Goal: Transaction & Acquisition: Purchase product/service

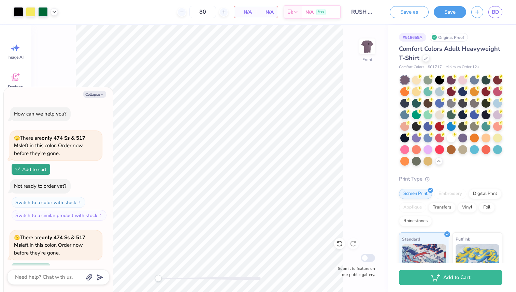
scroll to position [588, 0]
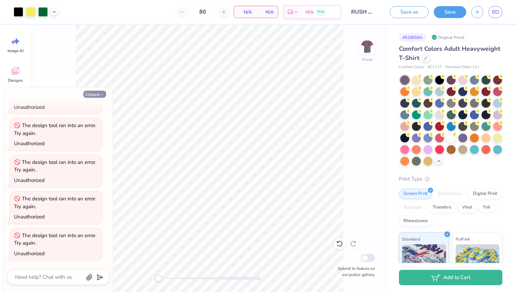
click at [96, 95] on button "Collapse" at bounding box center [94, 94] width 23 height 7
type textarea "x"
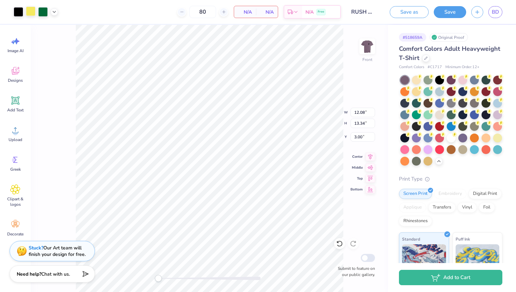
click at [31, 10] on div at bounding box center [31, 11] width 10 height 10
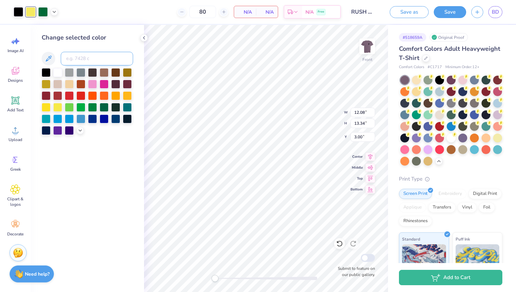
click at [87, 60] on input at bounding box center [97, 59] width 72 height 14
type input "7428"
click at [58, 106] on div at bounding box center [57, 106] width 9 height 9
click at [16, 248] on img at bounding box center [18, 252] width 10 height 10
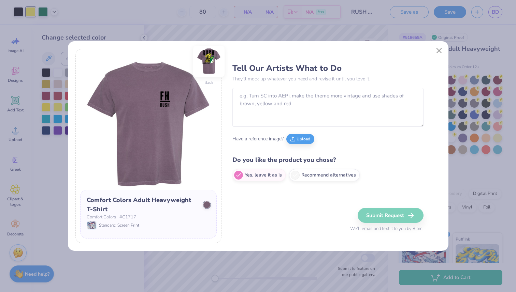
click at [209, 58] on img at bounding box center [208, 61] width 31 height 31
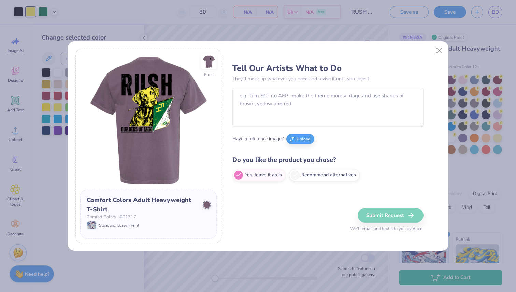
click at [209, 58] on img at bounding box center [209, 62] width 16 height 16
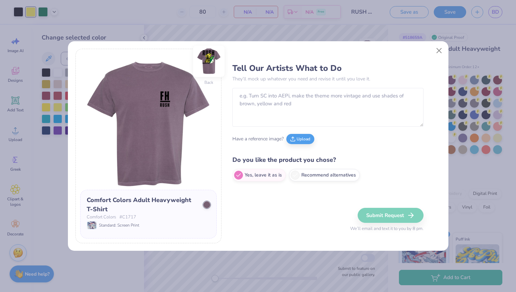
click at [209, 65] on img at bounding box center [208, 61] width 31 height 31
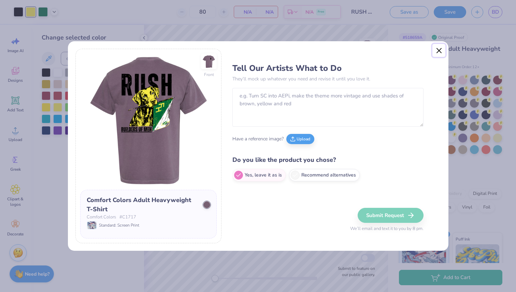
click at [438, 51] on button "Close" at bounding box center [438, 50] width 13 height 13
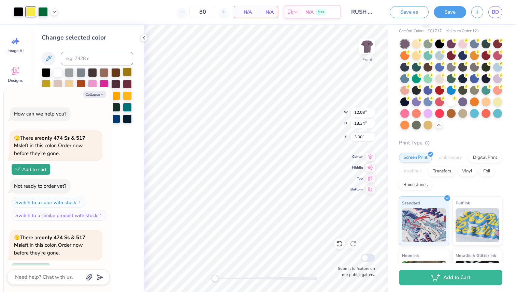
scroll to position [625, 0]
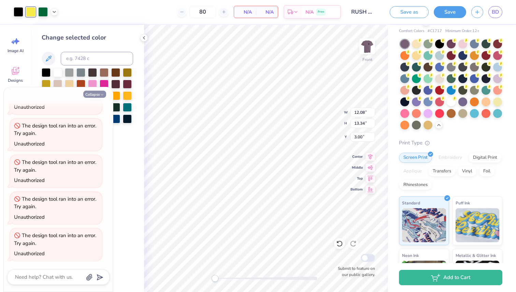
click at [100, 94] on icon "button" at bounding box center [102, 95] width 4 height 4
type textarea "x"
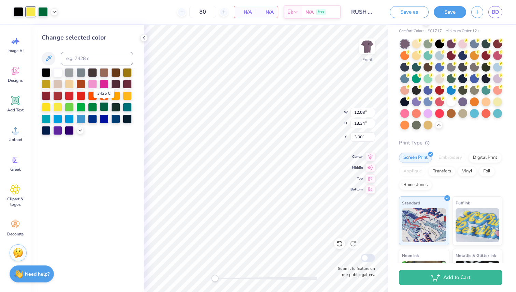
click at [101, 106] on div at bounding box center [104, 106] width 9 height 9
type input "3.27"
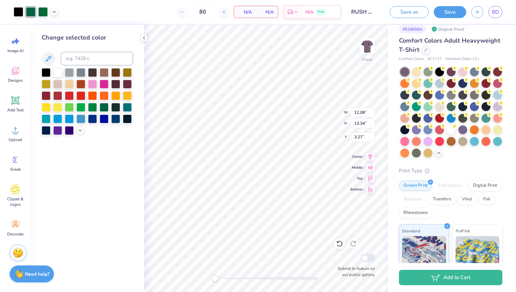
scroll to position [0, 0]
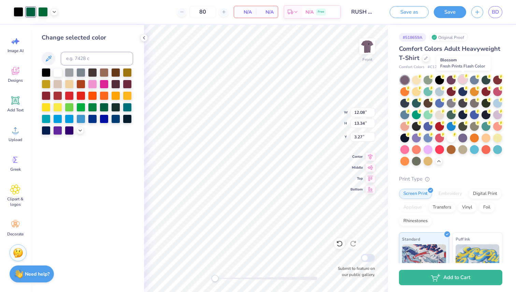
click at [463, 79] on div at bounding box center [462, 79] width 9 height 9
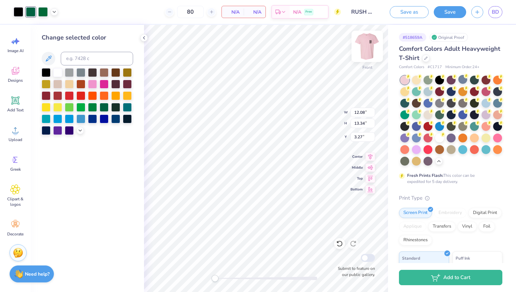
click at [358, 43] on img at bounding box center [366, 46] width 27 height 27
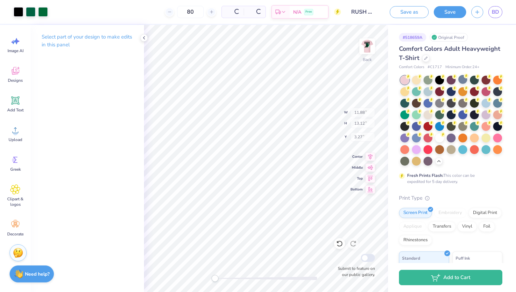
type input "11.88"
type input "13.12"
type input "0.91"
click at [363, 44] on img at bounding box center [367, 47] width 14 height 14
type input "12.08"
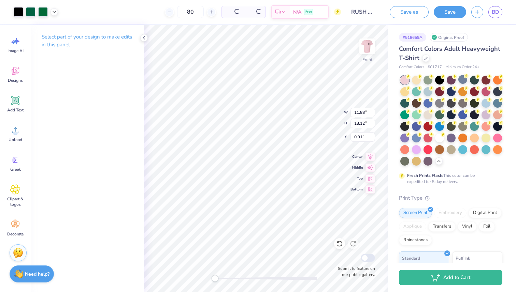
type input "13.34"
type input "3.27"
click at [437, 138] on div at bounding box center [439, 137] width 9 height 9
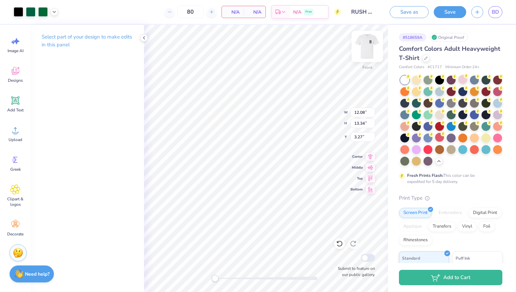
click at [367, 39] on img at bounding box center [366, 46] width 27 height 27
type input "11.88"
type input "13.12"
type input "0.91"
click at [369, 50] on img at bounding box center [366, 46] width 27 height 27
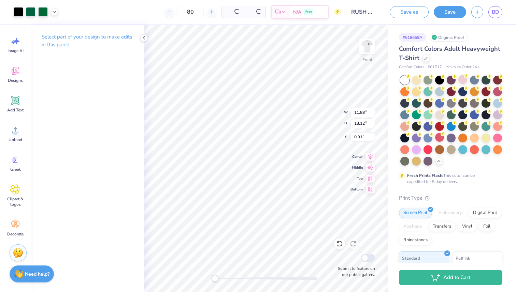
type input "12.08"
type input "13.34"
type input "3.27"
click at [369, 48] on img at bounding box center [366, 46] width 27 height 27
click at [87, 38] on p "Select part of your design to make edits in this panel" at bounding box center [87, 41] width 91 height 16
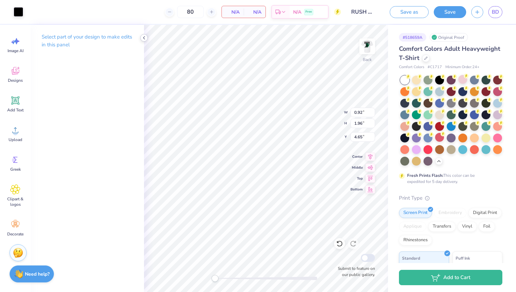
click at [142, 37] on icon at bounding box center [143, 37] width 5 height 5
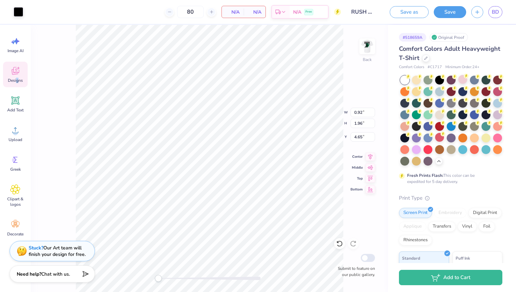
click at [17, 78] on span "Designs" at bounding box center [15, 80] width 15 height 5
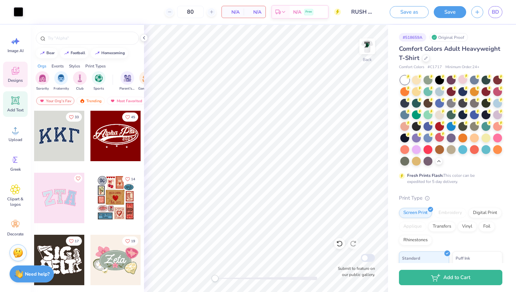
click at [12, 109] on span "Add Text" at bounding box center [15, 109] width 16 height 5
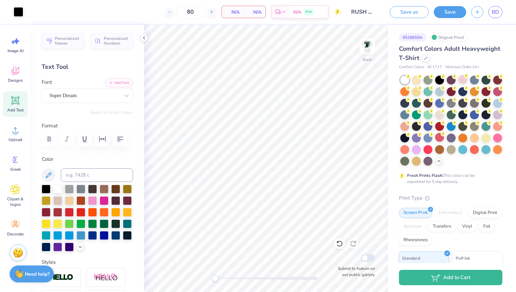
click at [13, 108] on span "Add Text" at bounding box center [15, 109] width 16 height 5
type textarea "T"
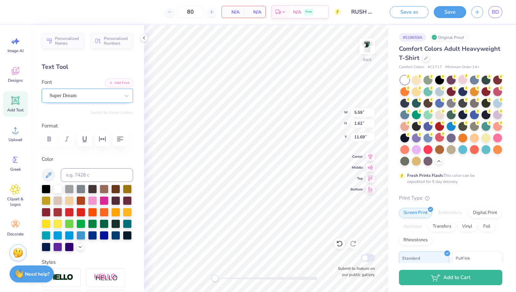
type textarea "FH"
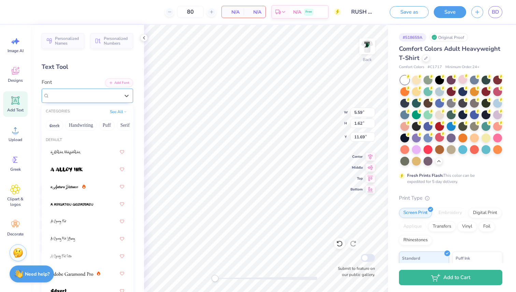
click at [92, 98] on div "Super Dream" at bounding box center [85, 95] width 72 height 11
type input "z"
click at [142, 39] on icon at bounding box center [143, 37] width 5 height 5
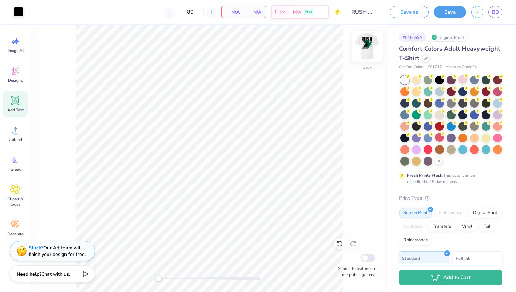
click at [367, 52] on img at bounding box center [366, 46] width 27 height 27
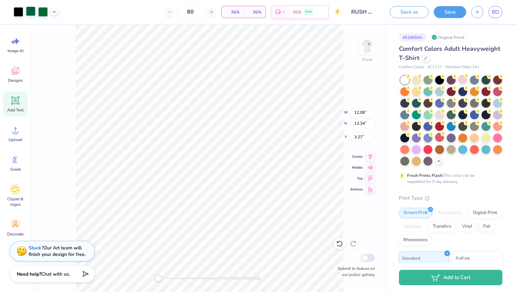
click at [31, 15] on div at bounding box center [31, 11] width 10 height 10
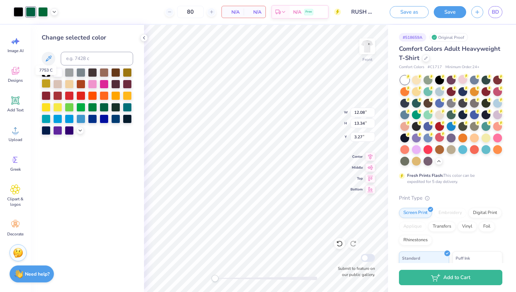
click at [44, 86] on div at bounding box center [46, 83] width 9 height 9
type input "3.84"
click at [89, 55] on input at bounding box center [97, 59] width 72 height 14
type input "100"
type input "9"
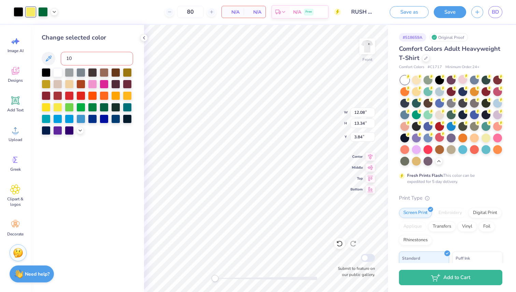
type input "105"
type input "104"
type input "103"
type input "102"
click at [126, 94] on div at bounding box center [127, 95] width 9 height 9
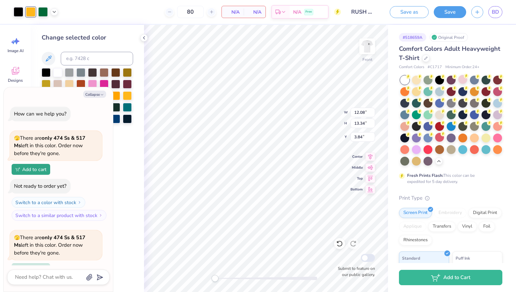
scroll to position [662, 0]
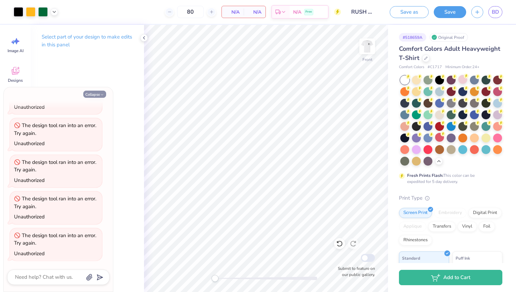
click at [90, 97] on button "Collapse" at bounding box center [94, 94] width 23 height 7
type textarea "x"
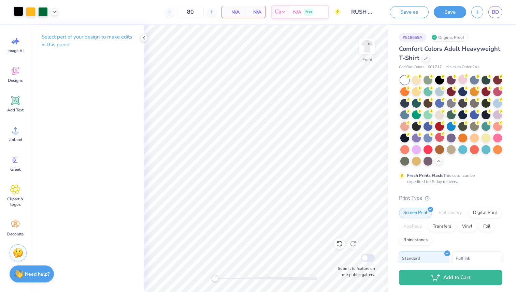
click at [21, 12] on div at bounding box center [19, 11] width 10 height 10
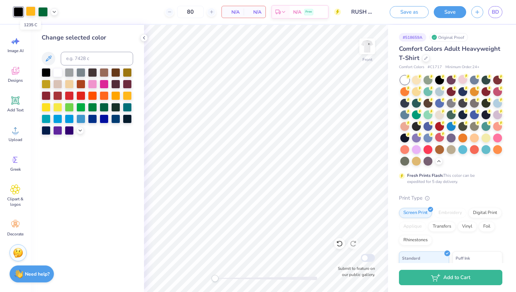
click at [30, 12] on div at bounding box center [31, 11] width 10 height 10
click at [81, 72] on div at bounding box center [80, 72] width 9 height 9
click at [70, 72] on div at bounding box center [69, 72] width 9 height 9
click at [33, 11] on div at bounding box center [31, 12] width 10 height 10
click at [52, 58] on icon at bounding box center [48, 59] width 8 height 8
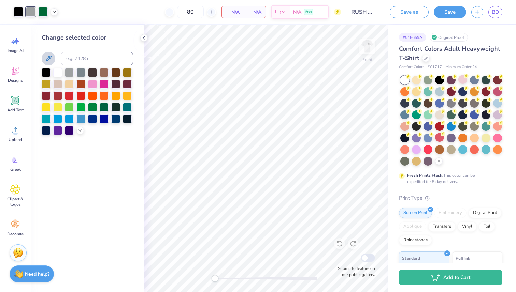
click at [46, 53] on button at bounding box center [49, 59] width 14 height 14
click at [93, 96] on div at bounding box center [92, 95] width 9 height 9
click at [80, 54] on input at bounding box center [97, 59] width 72 height 14
type input "0"
click at [46, 109] on div at bounding box center [46, 106] width 9 height 9
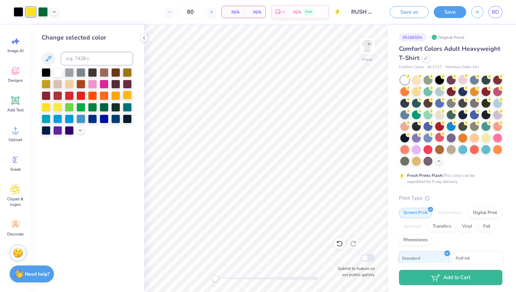
click at [126, 93] on div at bounding box center [127, 95] width 9 height 9
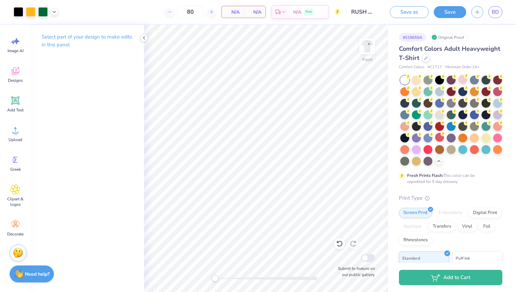
scroll to position [0, 0]
click at [16, 135] on div "Upload" at bounding box center [15, 134] width 25 height 26
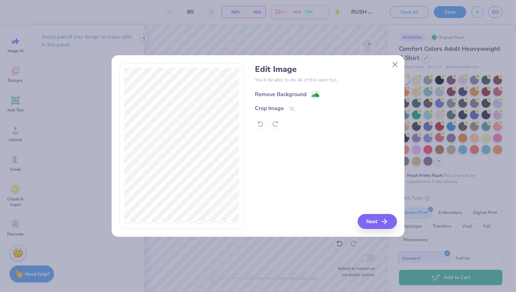
click at [297, 96] on div "Remove Background" at bounding box center [280, 94] width 51 height 8
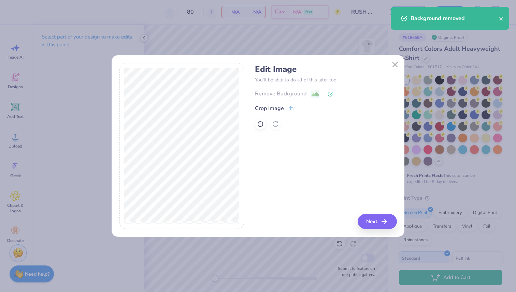
scroll to position [6, 0]
click at [378, 225] on button "Next" at bounding box center [377, 221] width 39 height 15
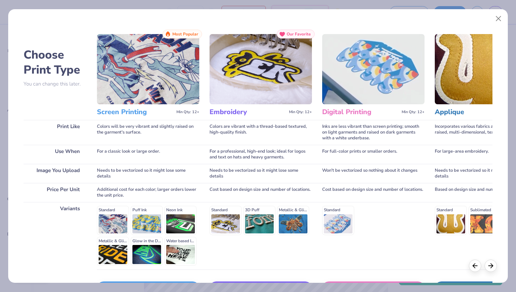
scroll to position [48, 0]
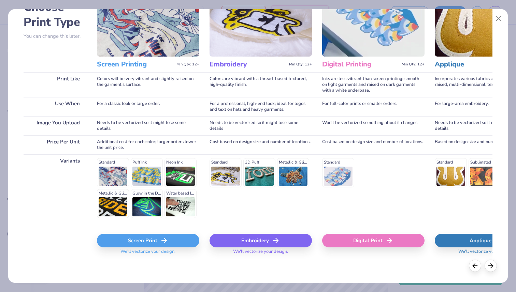
click at [156, 244] on div "Screen Print" at bounding box center [148, 241] width 102 height 14
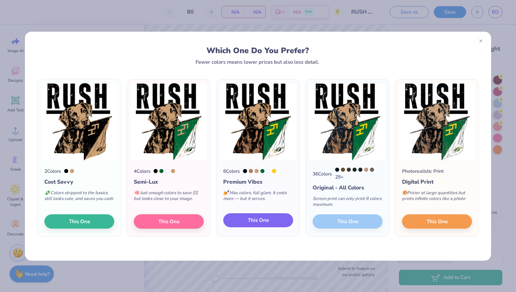
click at [263, 219] on span "This One" at bounding box center [258, 221] width 21 height 8
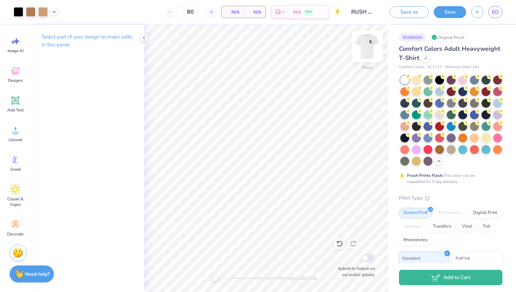
click at [367, 46] on img at bounding box center [366, 46] width 27 height 27
click at [366, 47] on img at bounding box center [366, 46] width 27 height 27
click at [427, 59] on div at bounding box center [426, 58] width 8 height 8
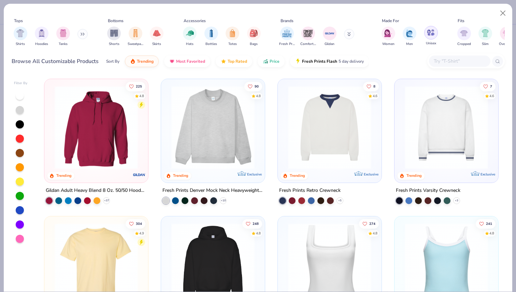
click at [429, 34] on img "filter for Unisex" at bounding box center [431, 33] width 8 height 8
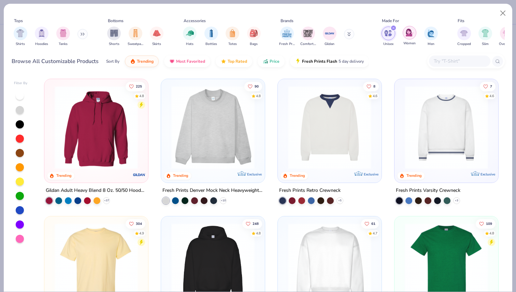
click at [407, 35] on img "filter for Women" at bounding box center [409, 33] width 8 height 8
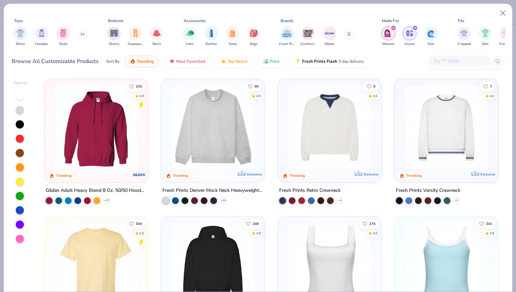
click at [390, 27] on div "filter for Women" at bounding box center [393, 28] width 6 height 6
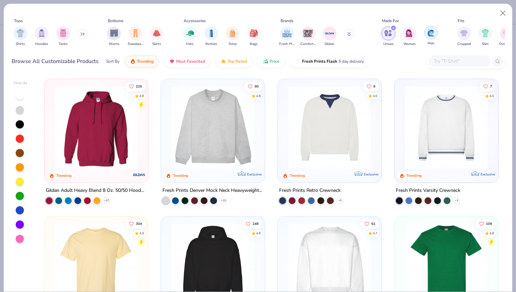
click at [426, 32] on div "filter for Men" at bounding box center [431, 33] width 14 height 14
click at [309, 34] on img "filter for Comfort Colors" at bounding box center [308, 33] width 10 height 10
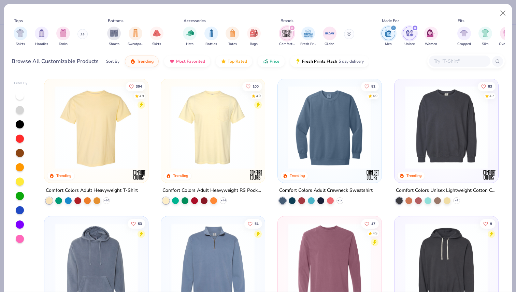
click at [208, 146] on img at bounding box center [213, 127] width 90 height 83
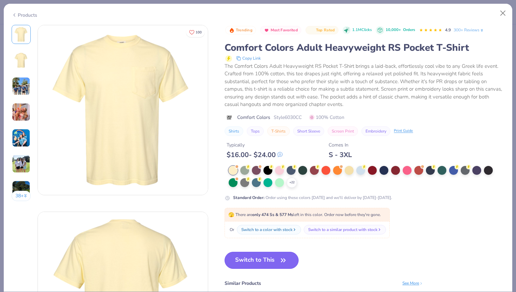
click at [271, 258] on button "Switch to This" at bounding box center [261, 260] width 74 height 17
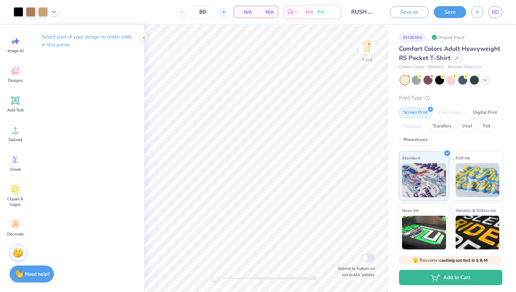
click at [222, 13] on icon at bounding box center [223, 12] width 5 height 5
click at [187, 14] on div "81" at bounding box center [202, 12] width 51 height 12
click at [189, 12] on input "81" at bounding box center [202, 12] width 27 height 12
click at [187, 12] on div "81" at bounding box center [202, 12] width 51 height 12
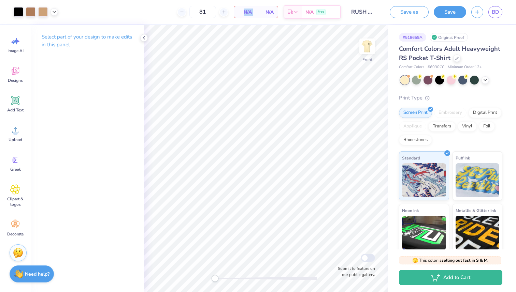
click at [187, 12] on div "81" at bounding box center [202, 12] width 51 height 12
click at [209, 11] on input "81" at bounding box center [202, 12] width 27 height 12
type input "8"
type input "7"
type input "15"
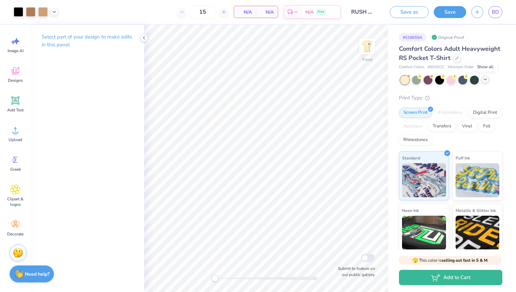
click at [486, 81] on icon at bounding box center [484, 79] width 5 height 5
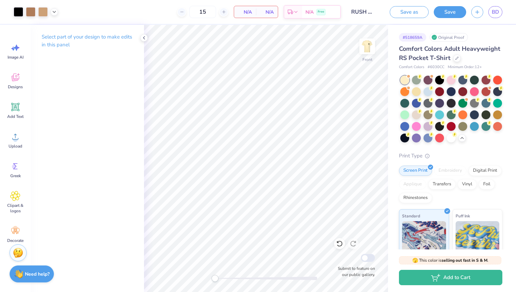
scroll to position [6, 0]
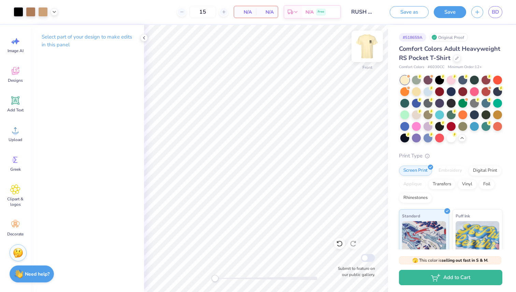
click at [371, 49] on img at bounding box center [366, 46] width 27 height 27
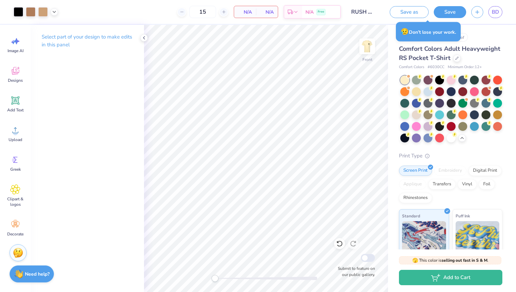
click at [368, 48] on img at bounding box center [367, 47] width 14 height 14
click at [463, 141] on div at bounding box center [451, 109] width 102 height 67
click at [439, 114] on div at bounding box center [439, 114] width 9 height 9
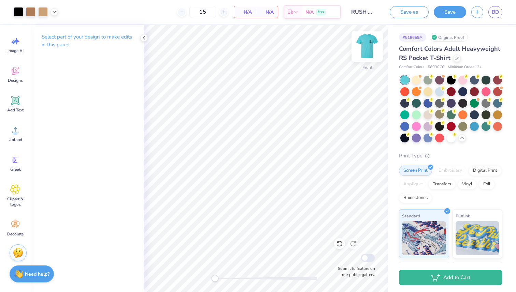
click at [375, 43] on img at bounding box center [366, 46] width 27 height 27
click at [370, 43] on img at bounding box center [366, 46] width 27 height 27
click at [370, 43] on img at bounding box center [367, 47] width 14 height 14
click at [16, 105] on icon at bounding box center [15, 100] width 10 height 10
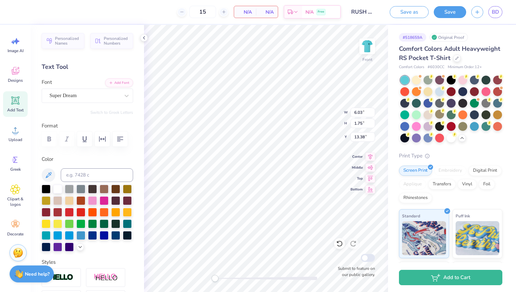
scroll to position [0, 1]
type textarea "Farmhouse"
click at [183, 13] on div at bounding box center [181, 12] width 9 height 9
click at [181, 13] on icon at bounding box center [181, 12] width 5 height 5
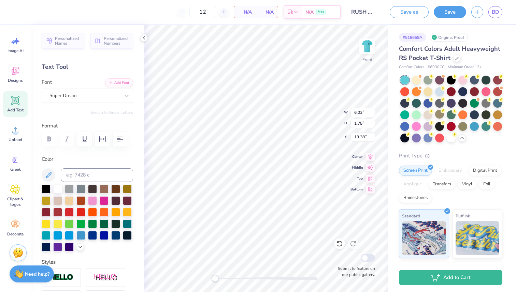
click at [182, 12] on div "12" at bounding box center [202, 12] width 51 height 12
click at [182, 10] on div "12" at bounding box center [202, 12] width 51 height 12
click at [208, 12] on input "12" at bounding box center [202, 12] width 27 height 12
type input "12"
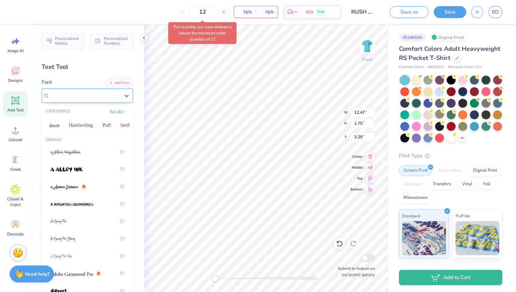
click at [76, 99] on div "Super Dream" at bounding box center [85, 95] width 72 height 11
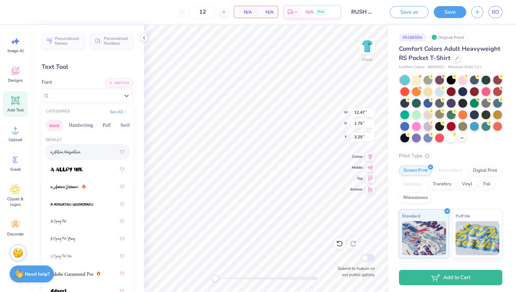
click at [53, 123] on button "Greek" at bounding box center [54, 125] width 17 height 11
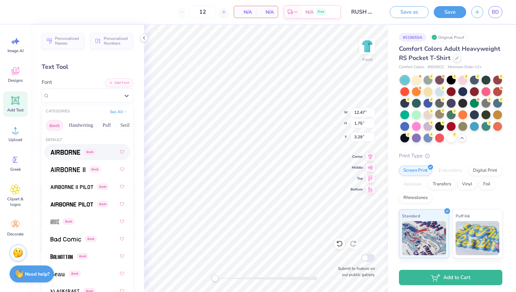
click at [70, 156] on div "Greek" at bounding box center [87, 152] width 74 height 12
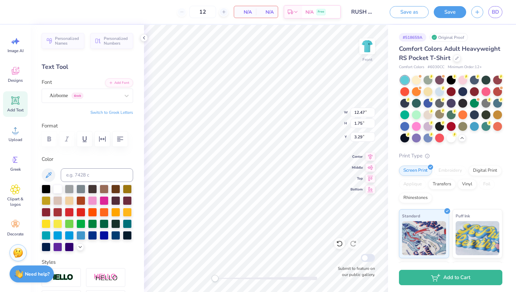
click at [91, 103] on div "Personalized Names Personalized Numbers Text Tool Add Font Font Airborne Greek …" at bounding box center [87, 158] width 113 height 267
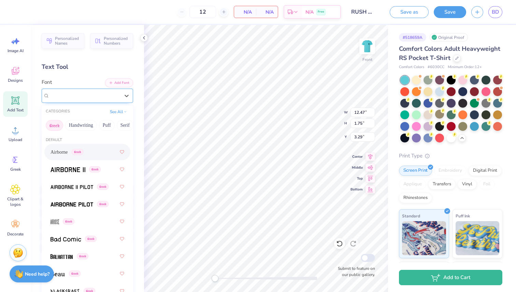
click at [95, 92] on div "Airborne Greek" at bounding box center [85, 95] width 72 height 11
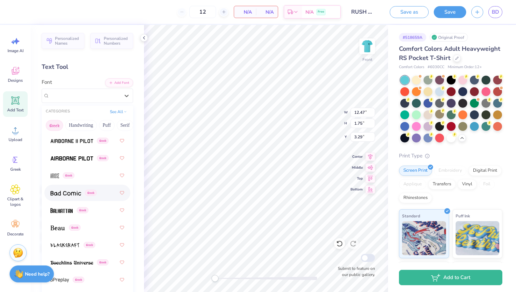
scroll to position [58, 0]
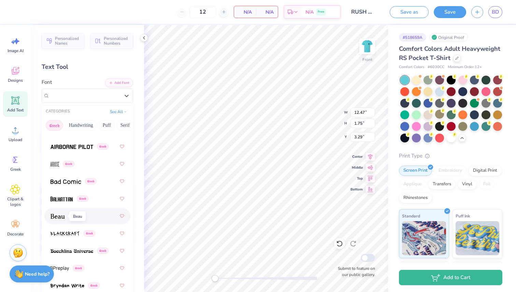
click at [60, 218] on img at bounding box center [57, 216] width 14 height 5
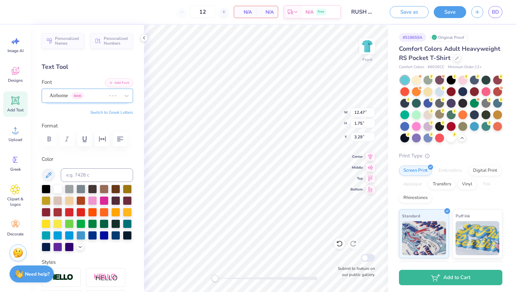
click at [110, 99] on div at bounding box center [120, 96] width 26 height 14
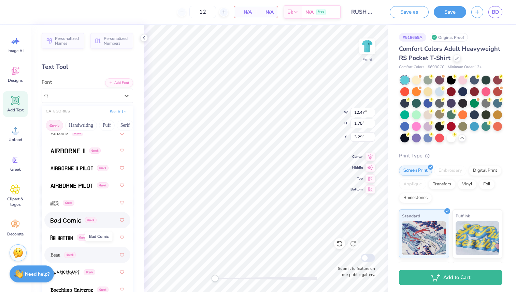
scroll to position [19, 0]
click at [66, 236] on img at bounding box center [61, 237] width 22 height 5
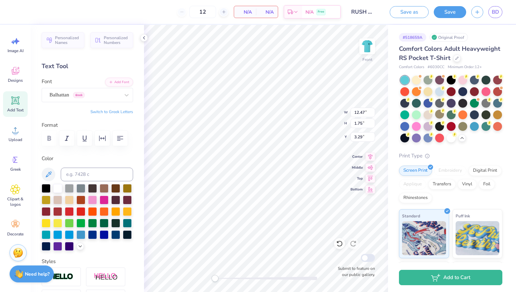
scroll to position [0, 0]
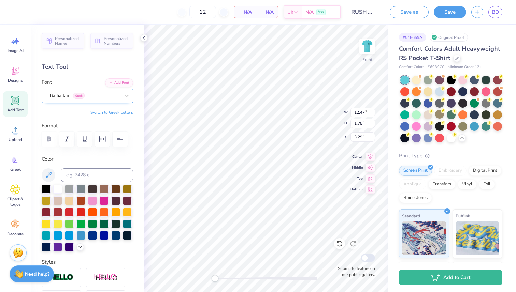
click at [74, 95] on div "Balhattan Greek" at bounding box center [85, 95] width 72 height 11
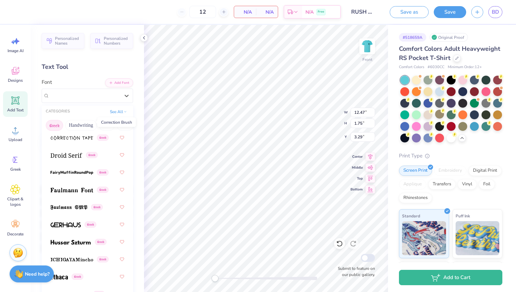
scroll to position [293, 0]
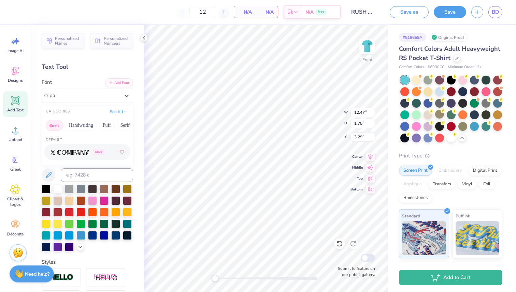
type input "p"
click at [56, 125] on button "Greek" at bounding box center [54, 125] width 17 height 11
click at [71, 173] on div at bounding box center [87, 169] width 74 height 12
type input "lob"
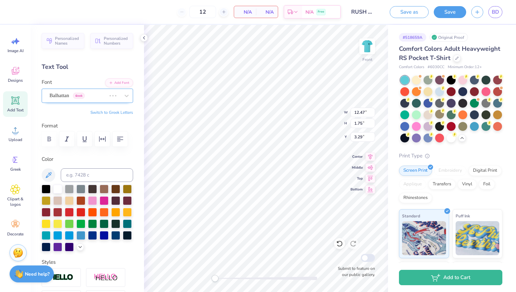
click at [93, 100] on div at bounding box center [77, 95] width 57 height 9
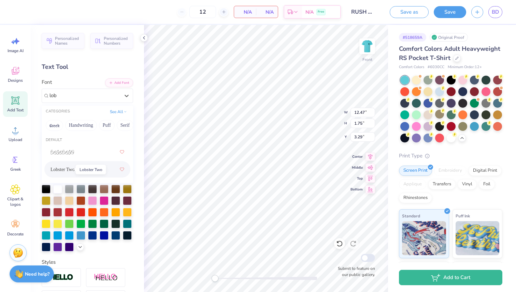
click at [62, 168] on span "Lobster Two" at bounding box center [62, 169] width 24 height 7
type input "lob"
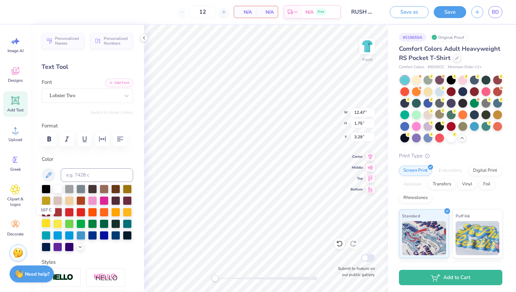
click at [47, 223] on div at bounding box center [46, 223] width 9 height 9
click at [59, 224] on div at bounding box center [57, 223] width 9 height 9
type input "11.98"
type input "14.13"
type input "5.36"
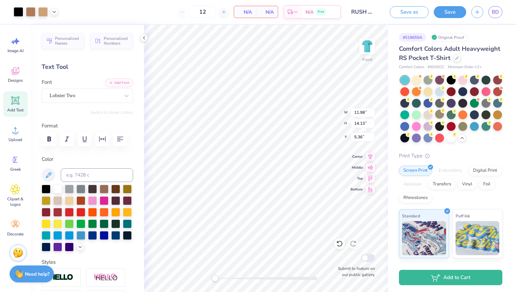
type input "10.29"
type input "1.88"
type input "3.22"
type input "11.98"
type input "14.13"
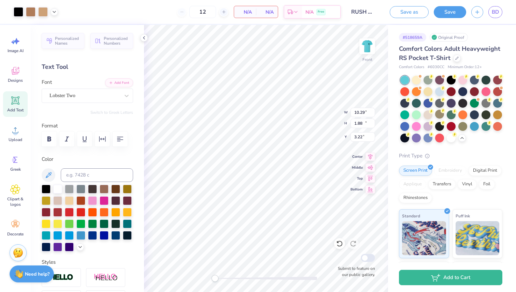
type input "5.88"
type input "10.29"
type input "1.88"
type input "3.00"
click at [256, 10] on div "N/A Total" at bounding box center [267, 12] width 22 height 12
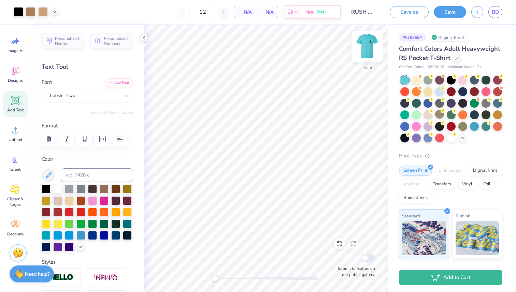
click at [366, 44] on img at bounding box center [366, 46] width 27 height 27
click at [368, 51] on img at bounding box center [366, 46] width 27 height 27
click at [367, 51] on img at bounding box center [366, 46] width 27 height 27
click at [144, 38] on icon at bounding box center [143, 37] width 5 height 5
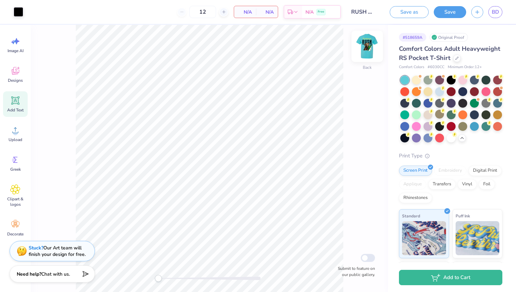
click at [368, 53] on img at bounding box center [366, 46] width 27 height 27
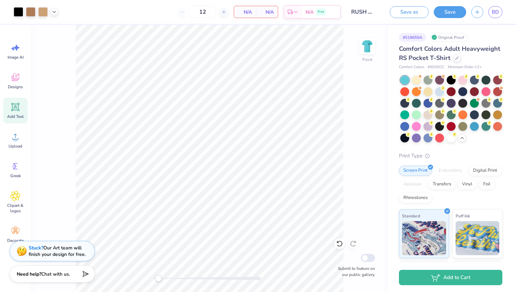
scroll to position [6, 0]
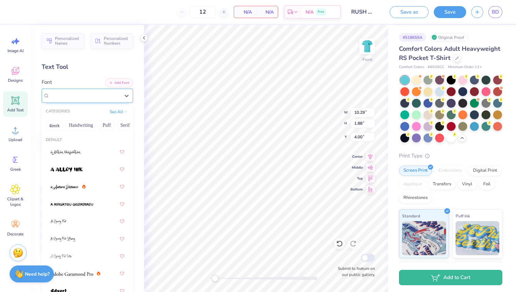
click at [86, 98] on div "Lobster Two" at bounding box center [85, 95] width 72 height 11
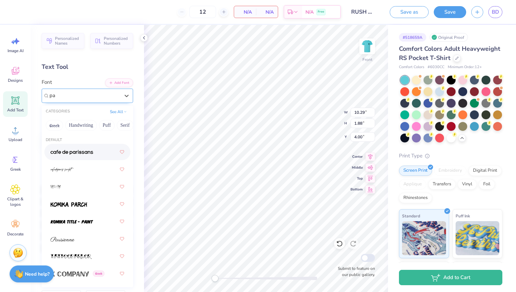
type input "p"
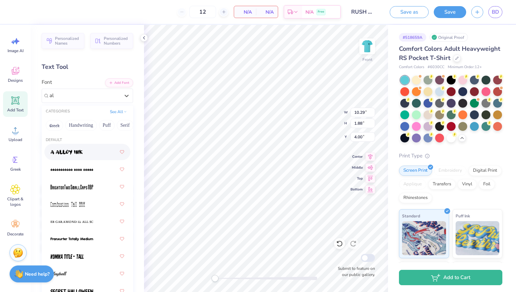
type input "a"
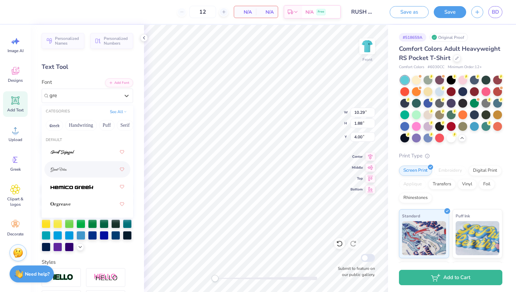
click at [87, 171] on div at bounding box center [87, 169] width 74 height 12
type input "gre"
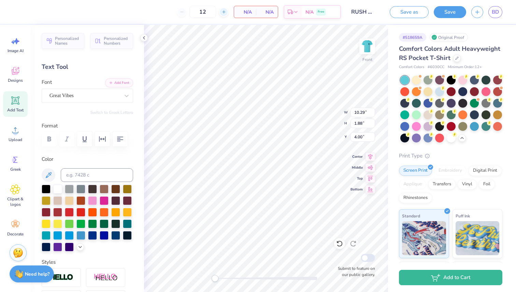
click at [223, 15] on div at bounding box center [223, 12] width 9 height 9
type input "13"
type input "9.25"
type input "2.22"
type input "3.83"
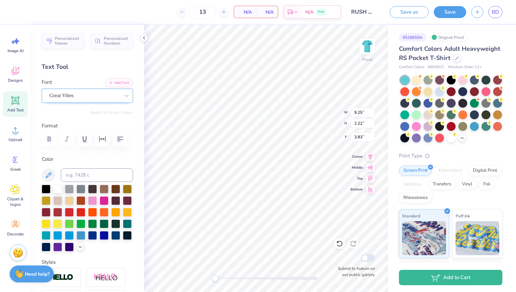
click at [82, 94] on div "Great Vibes" at bounding box center [85, 95] width 72 height 11
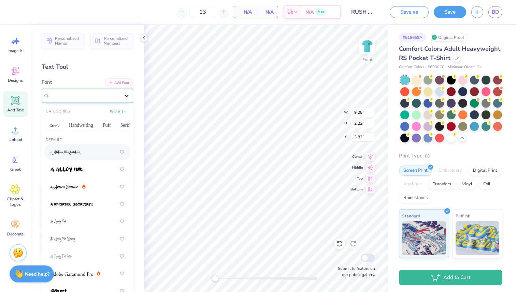
click at [130, 98] on icon at bounding box center [126, 95] width 7 height 7
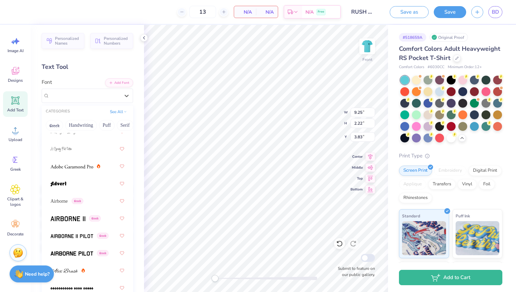
scroll to position [0, 0]
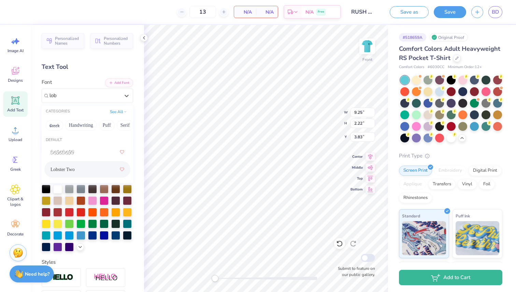
click at [75, 166] on div "Lobster Two" at bounding box center [87, 169] width 74 height 12
type input "lob"
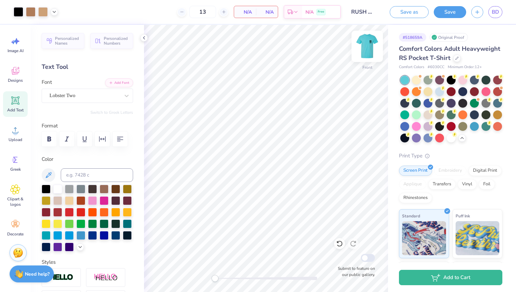
click at [368, 48] on img at bounding box center [366, 46] width 27 height 27
click at [366, 47] on img at bounding box center [366, 46] width 27 height 27
type input "11.98"
type input "14.13"
type input "6.29"
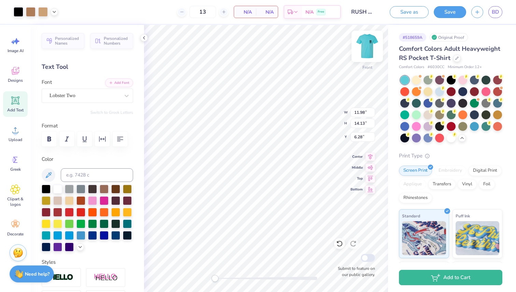
type input "10.29"
type input "1.88"
type input "3.98"
type input "11.84"
type input "13.96"
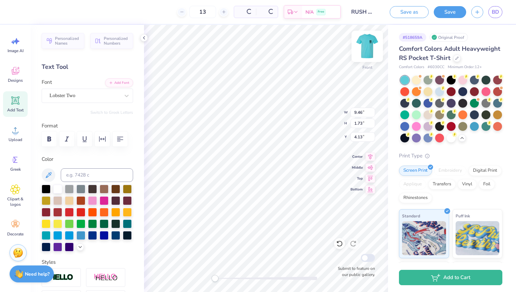
type input "9.46"
type input "1.73"
type input "4.13"
type input "9.43"
type input "4.34"
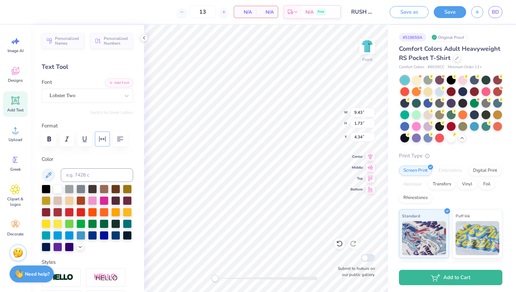
click at [96, 139] on button "button" at bounding box center [102, 139] width 15 height 15
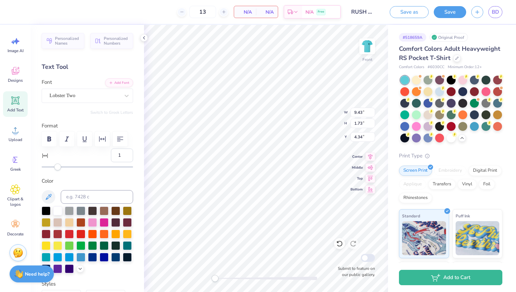
type input "2"
click at [58, 167] on div "Accessibility label" at bounding box center [57, 167] width 7 height 7
type input "15"
drag, startPoint x: 59, startPoint y: 168, endPoint x: 69, endPoint y: 169, distance: 9.9
click at [69, 169] on div "Accessibility label" at bounding box center [68, 167] width 7 height 7
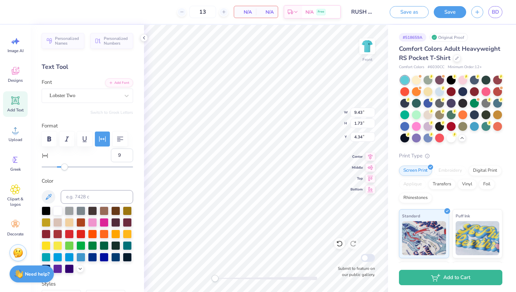
type input "8"
drag, startPoint x: 69, startPoint y: 169, endPoint x: 63, endPoint y: 170, distance: 5.5
click at [63, 170] on div "Accessibility label" at bounding box center [63, 167] width 7 height 7
type input "7"
click at [62, 170] on div "Accessibility label" at bounding box center [62, 167] width 7 height 7
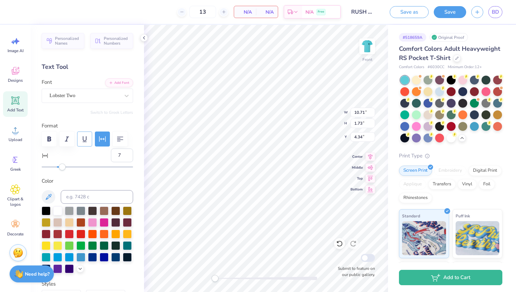
click at [82, 141] on icon "button" at bounding box center [84, 139] width 8 height 8
click at [66, 139] on icon "button" at bounding box center [67, 139] width 8 height 8
type input "6"
click at [61, 166] on div "Accessibility label" at bounding box center [61, 167] width 7 height 7
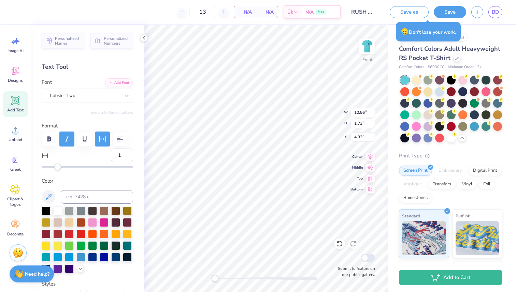
type input "0"
drag, startPoint x: 61, startPoint y: 166, endPoint x: 57, endPoint y: 167, distance: 4.8
click at [57, 167] on div "Accessibility label" at bounding box center [57, 167] width 7 height 7
type input "4"
click at [60, 168] on div "Accessibility label" at bounding box center [60, 167] width 7 height 7
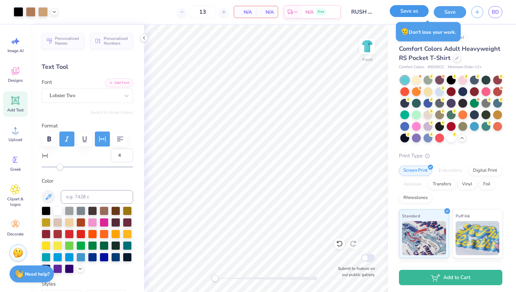
click at [412, 12] on button "Save as" at bounding box center [408, 11] width 39 height 12
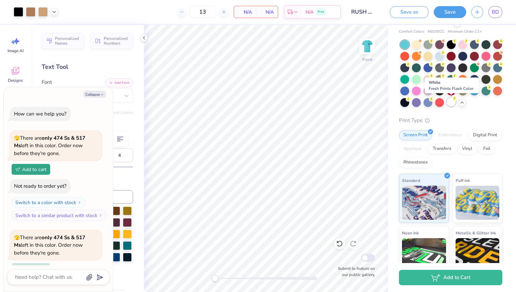
scroll to position [100, 0]
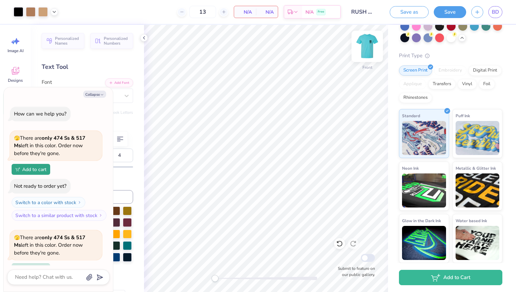
click at [365, 43] on img at bounding box center [366, 46] width 27 height 27
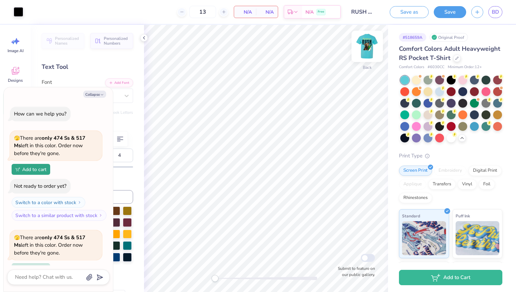
click at [370, 48] on img at bounding box center [366, 46] width 27 height 27
click at [370, 48] on img at bounding box center [367, 47] width 14 height 14
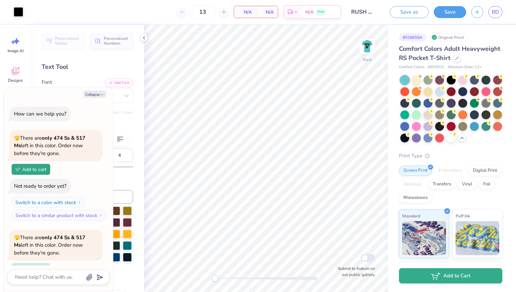
click at [469, 275] on button "Add to Cart" at bounding box center [450, 275] width 103 height 15
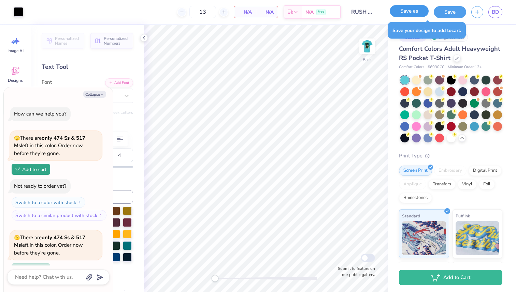
click at [414, 14] on button "Save as" at bounding box center [408, 11] width 39 height 12
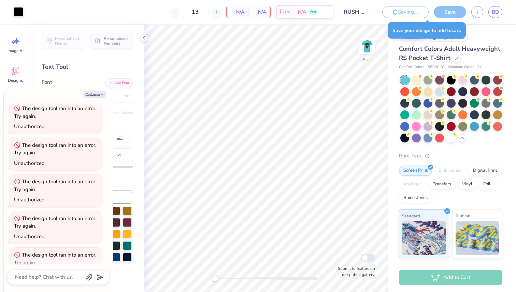
scroll to position [644, 0]
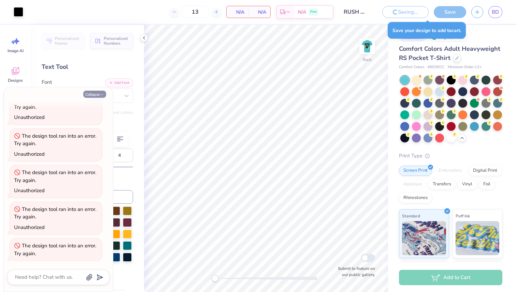
click at [92, 94] on button "Collapse" at bounding box center [94, 94] width 23 height 7
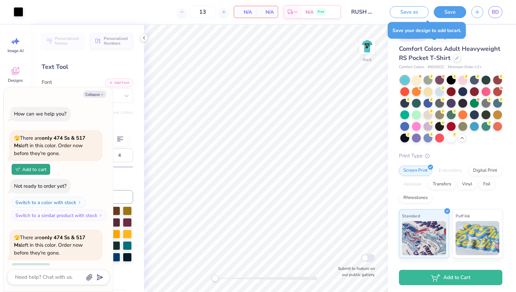
scroll to position [714, 0]
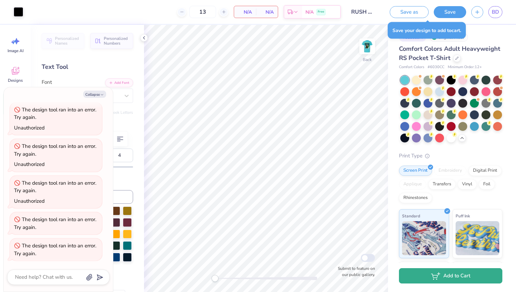
click at [433, 276] on icon "button" at bounding box center [435, 276] width 9 height 8
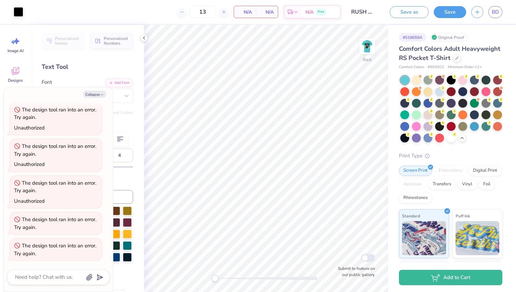
click at [93, 87] on div "Font Lobster Two" at bounding box center [87, 90] width 91 height 25
click at [364, 45] on img at bounding box center [366, 46] width 27 height 27
click at [367, 56] on img at bounding box center [366, 46] width 27 height 27
type textarea "x"
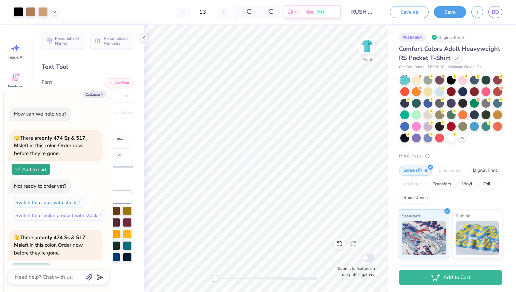
scroll to position [714, 0]
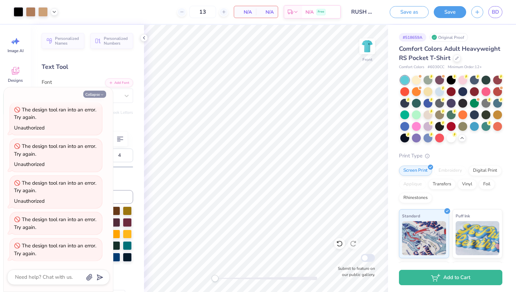
click at [100, 94] on icon "button" at bounding box center [102, 95] width 4 height 4
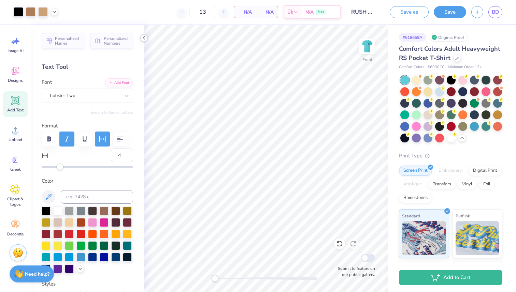
click at [143, 40] on icon at bounding box center [143, 37] width 5 height 5
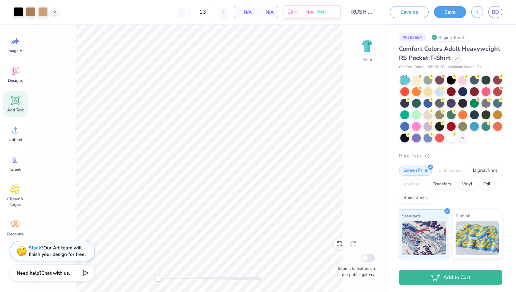
click at [63, 275] on span "Chat with us." at bounding box center [55, 273] width 29 height 6
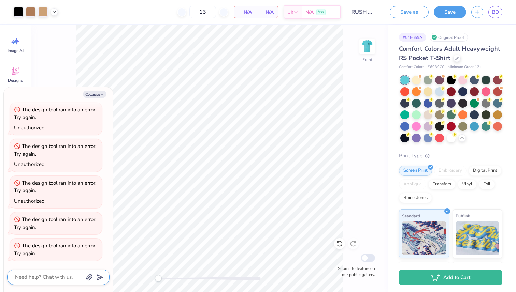
click at [67, 279] on textarea at bounding box center [48, 277] width 69 height 9
type textarea "x"
type textarea "w"
type textarea "x"
type textarea "wh"
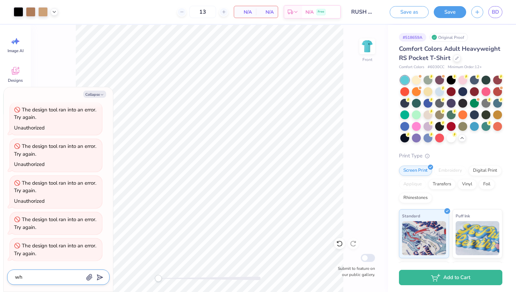
type textarea "x"
type textarea "why"
type textarea "x"
type textarea "why"
type textarea "x"
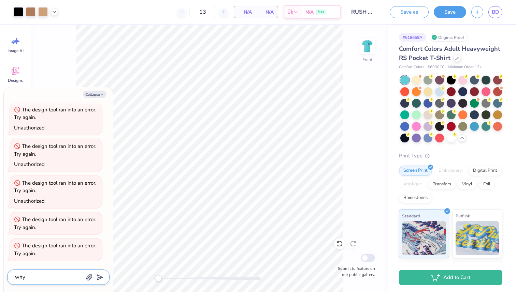
type textarea "why i"
type textarea "x"
type textarea "why is"
type textarea "x"
type textarea "why is"
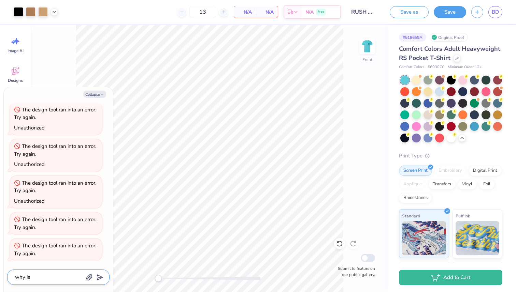
type textarea "x"
type textarea "why is i"
type textarea "x"
type textarea "why is in"
type textarea "x"
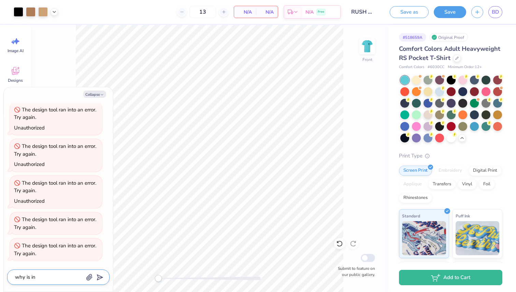
type textarea "why is i"
type textarea "x"
type textarea "why is it"
type textarea "x"
type textarea "why is it n"
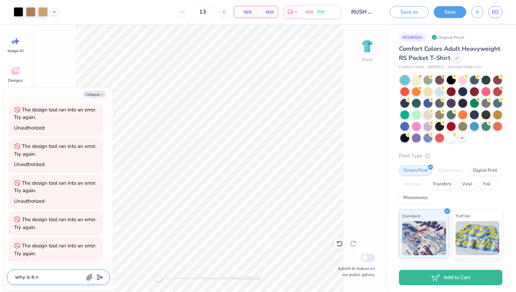
type textarea "x"
type textarea "why is it no"
type textarea "x"
type textarea "why is it not"
type textarea "x"
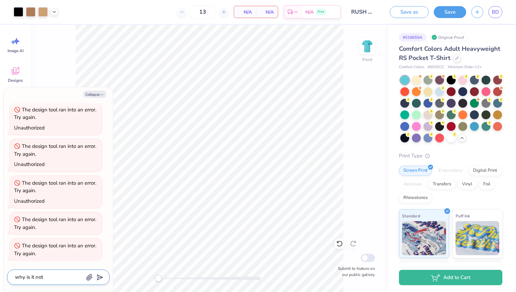
type textarea "why is it not"
type textarea "x"
type textarea "why is it not w"
type textarea "x"
type textarea "why is it not wo"
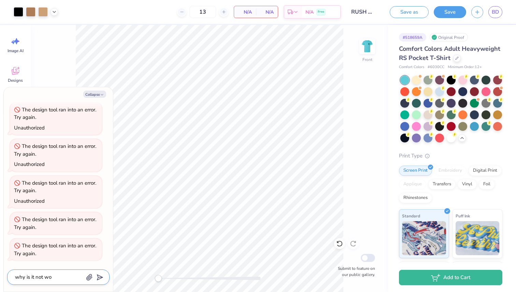
type textarea "x"
type textarea "why is it not woe"
type textarea "x"
type textarea "why is it not woek"
type textarea "x"
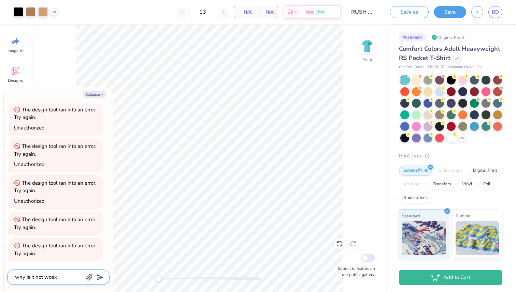
type textarea "why is it not woeki"
type textarea "x"
type textarea "why is it not woekin"
type textarea "x"
type textarea "why is it not woeking"
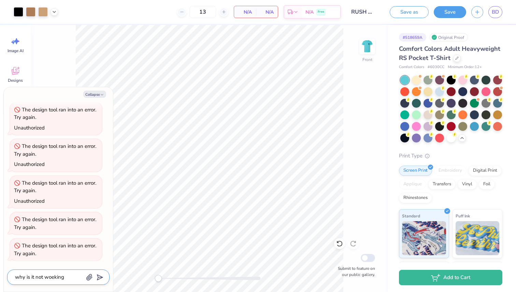
type textarea "x"
type textarea "why is it not woekin"
type textarea "x"
type textarea "why is it not woeki"
type textarea "x"
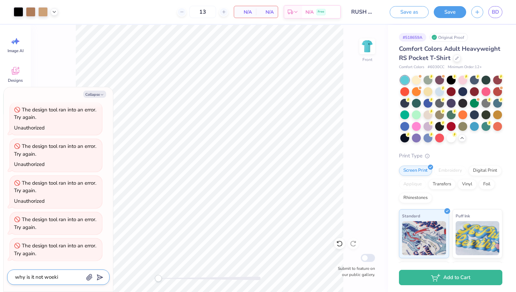
type textarea "why is it not woek"
type textarea "x"
type textarea "why is it not woe"
type textarea "x"
type textarea "why is it not woer"
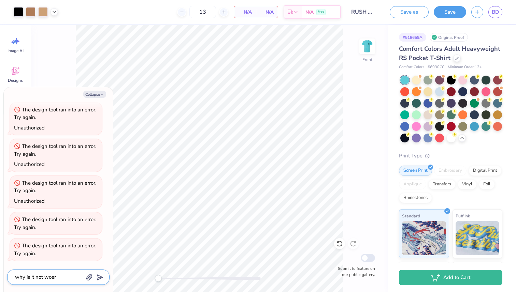
type textarea "x"
type textarea "why is it not woe"
type textarea "x"
type textarea "why is it not wo"
type textarea "x"
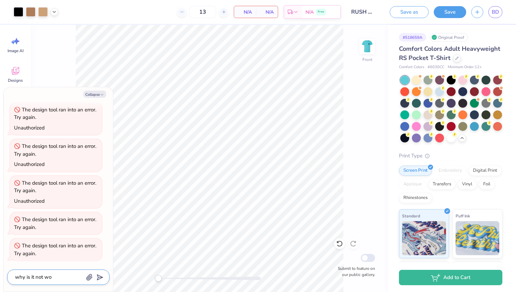
type textarea "why is it not wor"
type textarea "x"
type textarea "why is it not work"
type textarea "x"
type textarea "why is it not worki"
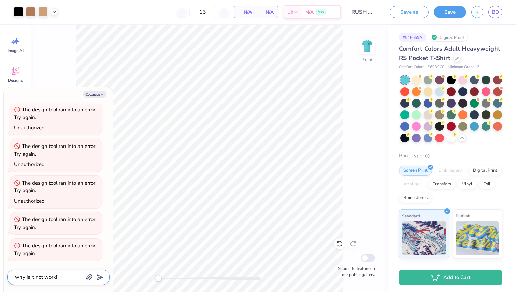
type textarea "x"
type textarea "why is it not workin"
type textarea "x"
type textarea "why is it not working"
type textarea "x"
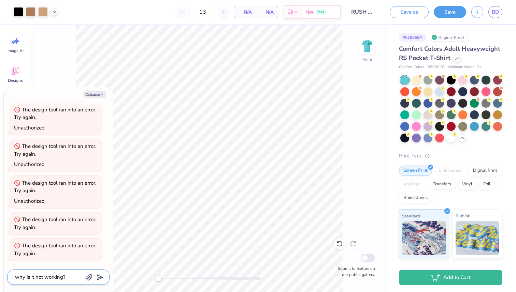
type textarea "why is it not working?"
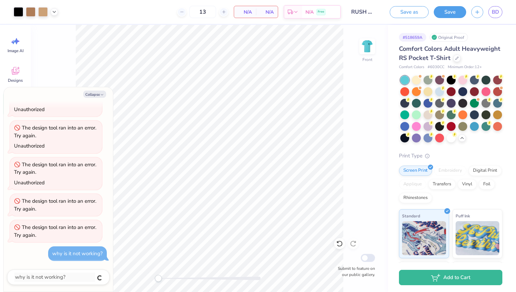
type textarea "x"
click at [363, 261] on input "Submit to feature on our public gallery." at bounding box center [367, 258] width 14 height 8
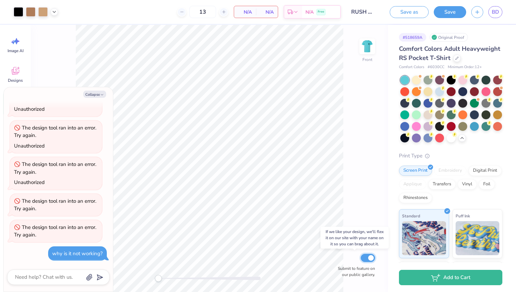
checkbox input "true"
click at [248, 9] on span "N/A" at bounding box center [245, 12] width 14 height 7
click at [251, 16] on div "N/A Per Item" at bounding box center [245, 12] width 22 height 12
click at [264, 17] on div "N/A Total" at bounding box center [267, 12] width 22 height 12
drag, startPoint x: 368, startPoint y: 56, endPoint x: 355, endPoint y: 52, distance: 12.8
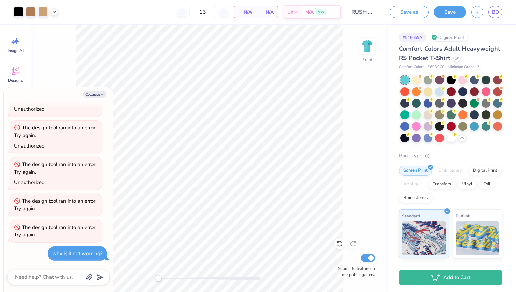
click at [368, 53] on img at bounding box center [367, 47] width 14 height 14
click at [375, 36] on div "Front Submit to feature on our public gallery." at bounding box center [209, 158] width 357 height 267
click at [365, 47] on img at bounding box center [367, 47] width 14 height 14
click at [98, 97] on button "Collapse" at bounding box center [94, 94] width 23 height 7
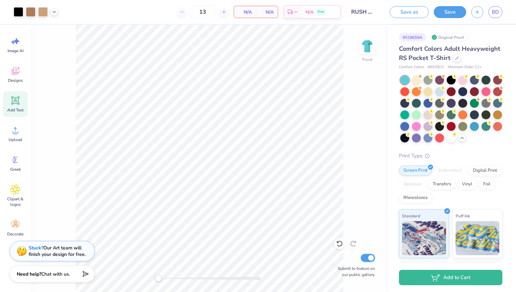
click at [368, 47] on img at bounding box center [367, 47] width 14 height 14
click at [344, 241] on div "Front Submit to feature on our public gallery." at bounding box center [209, 158] width 357 height 267
click at [353, 242] on icon at bounding box center [352, 243] width 7 height 7
click at [342, 244] on icon at bounding box center [339, 244] width 6 height 6
click at [353, 246] on icon at bounding box center [352, 243] width 7 height 7
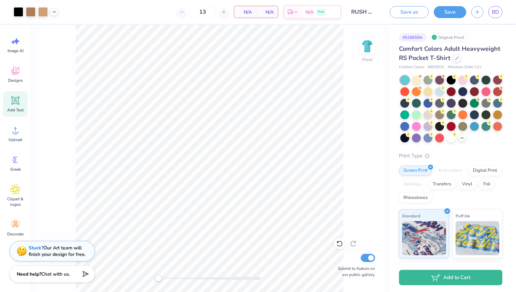
click at [248, 6] on div "N/A Per Item" at bounding box center [245, 12] width 22 height 12
click at [248, 14] on span "N/A" at bounding box center [245, 12] width 14 height 7
click at [257, 10] on div "N/A Total" at bounding box center [267, 12] width 22 height 12
click at [307, 10] on span "N/A" at bounding box center [309, 13] width 8 height 7
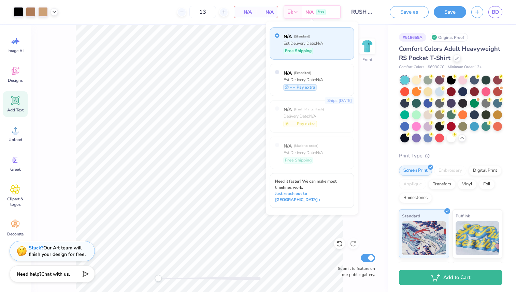
click at [360, 8] on input "RUSH SHIRTS" at bounding box center [362, 12] width 33 height 14
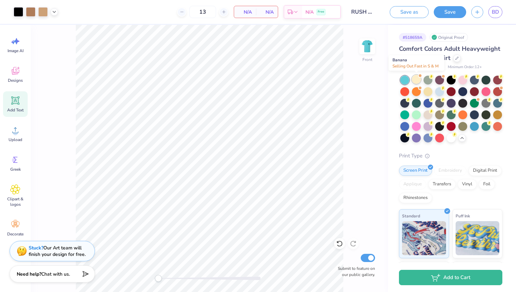
click at [414, 78] on div at bounding box center [416, 79] width 9 height 9
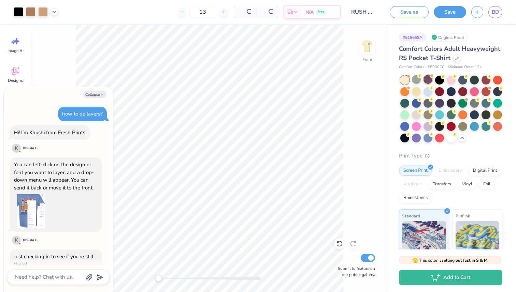
scroll to position [1063, 0]
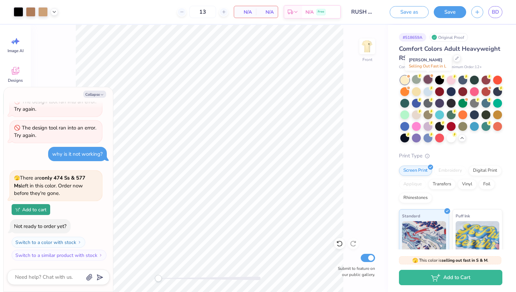
click at [429, 79] on div at bounding box center [427, 79] width 9 height 9
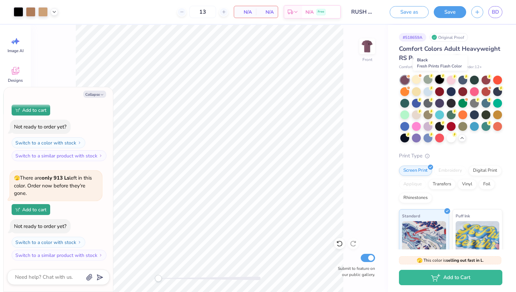
click at [438, 77] on div at bounding box center [439, 79] width 9 height 9
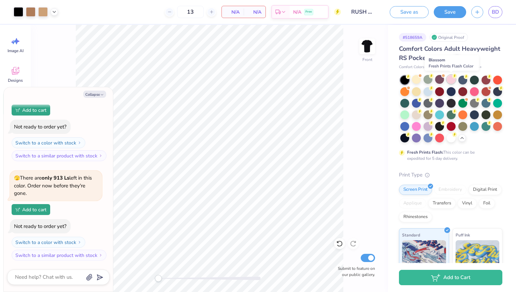
click at [451, 77] on div at bounding box center [450, 79] width 9 height 9
click at [466, 78] on circle at bounding box center [465, 76] width 5 height 5
click at [366, 46] on img at bounding box center [366, 46] width 27 height 27
click at [366, 46] on img at bounding box center [367, 47] width 14 height 14
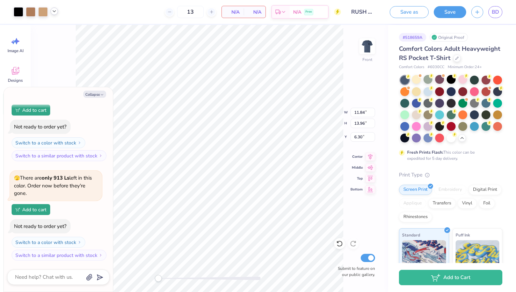
click at [55, 13] on icon at bounding box center [53, 11] width 5 height 5
click at [53, 11] on polyline at bounding box center [54, 11] width 3 height 1
click at [53, 10] on icon at bounding box center [53, 11] width 5 height 5
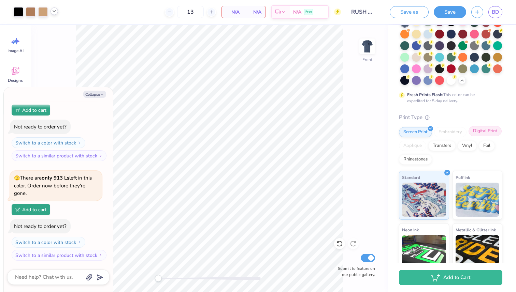
scroll to position [1194, 0]
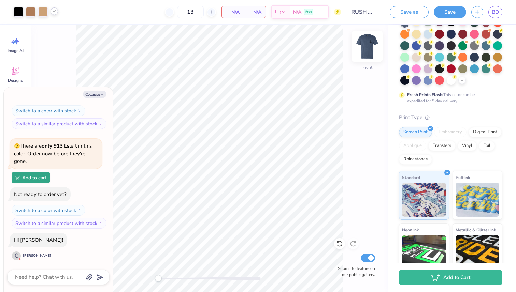
click at [364, 47] on img at bounding box center [366, 46] width 27 height 27
click at [364, 47] on img at bounding box center [367, 47] width 14 height 14
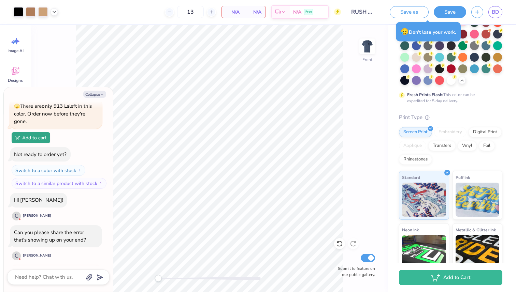
type textarea "x"
